Goal: Navigation & Orientation: Find specific page/section

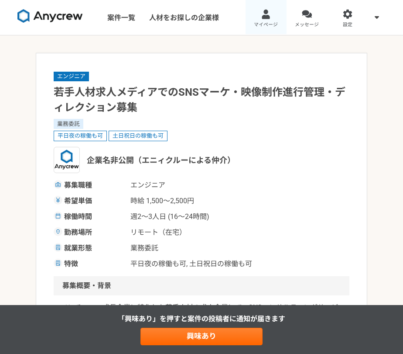
click at [264, 27] on span "マイページ" at bounding box center [266, 24] width 24 height 7
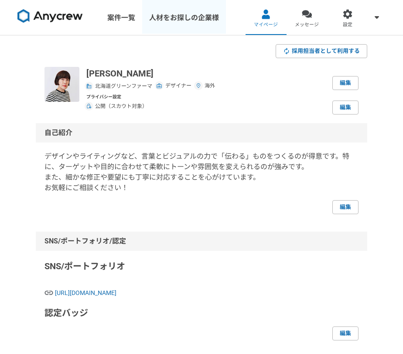
click at [162, 20] on link "人材をお探しの企業様" at bounding box center [184, 17] width 84 height 35
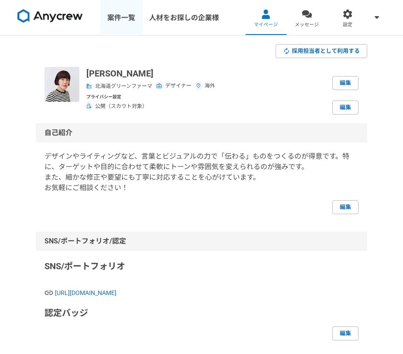
click at [128, 20] on link "案件一覧" at bounding box center [121, 17] width 42 height 35
